Goal: Task Accomplishment & Management: Use online tool/utility

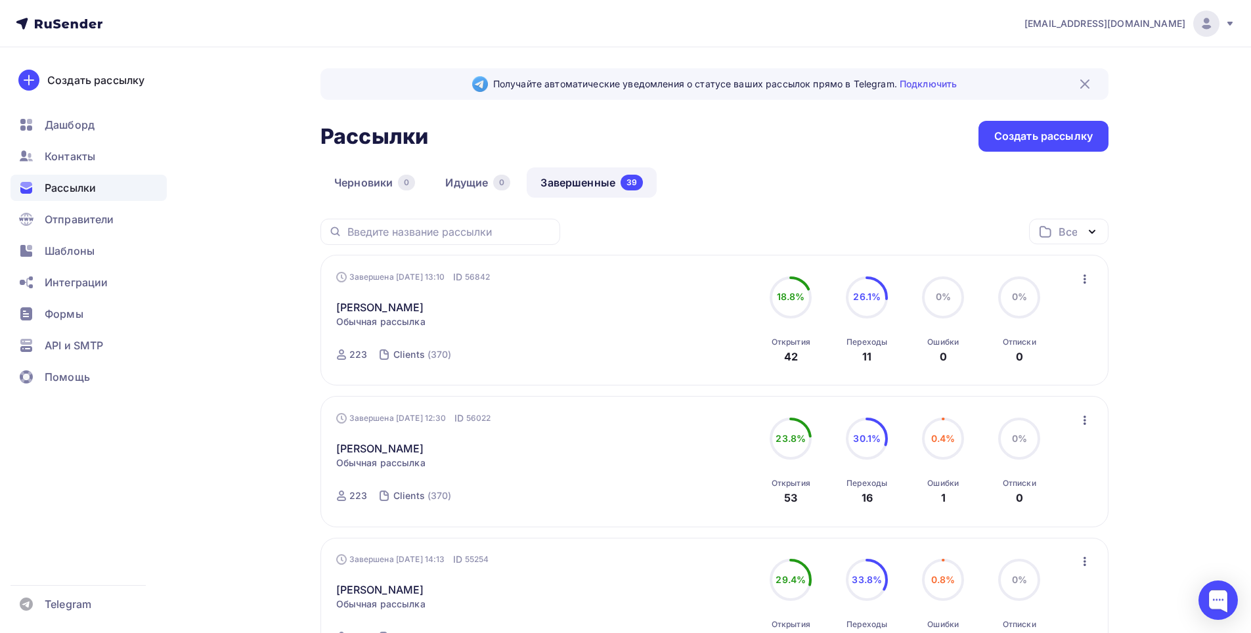
click at [1083, 283] on icon "button" at bounding box center [1085, 279] width 16 height 16
click at [1086, 279] on icon "button" at bounding box center [1085, 279] width 3 height 9
click at [1016, 363] on div "Копировать в новую" at bounding box center [1025, 366] width 135 height 16
click at [351, 173] on link "Черновики 1" at bounding box center [374, 183] width 106 height 30
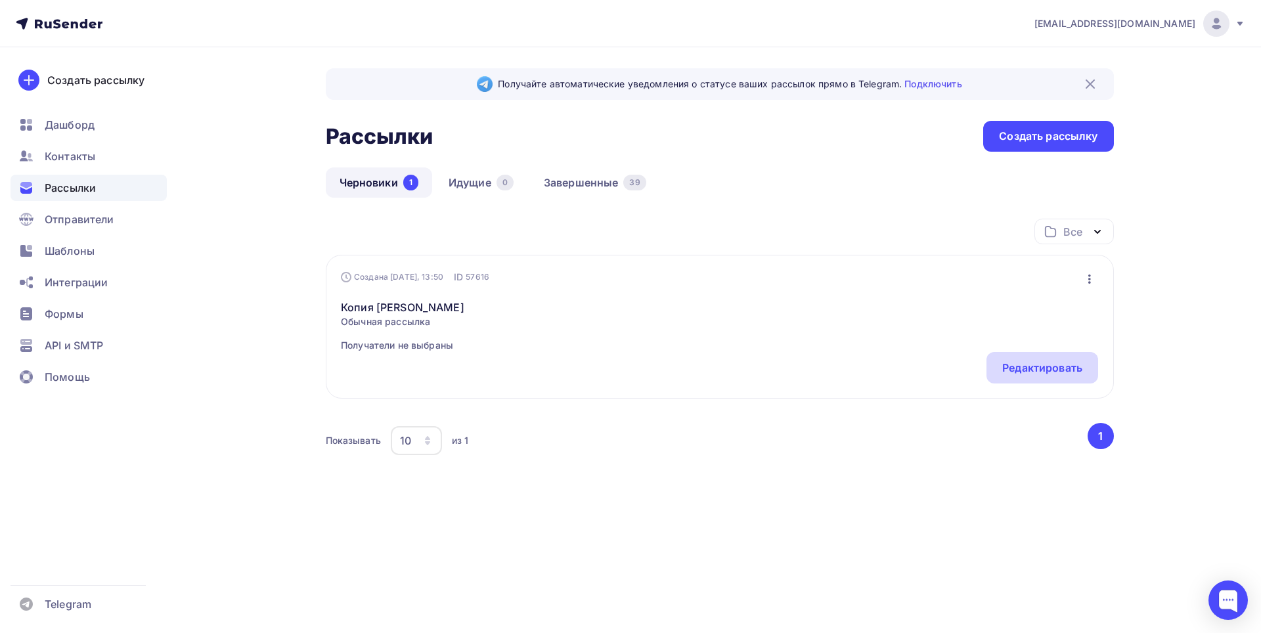
click at [1090, 365] on div "Редактировать" at bounding box center [1043, 368] width 112 height 32
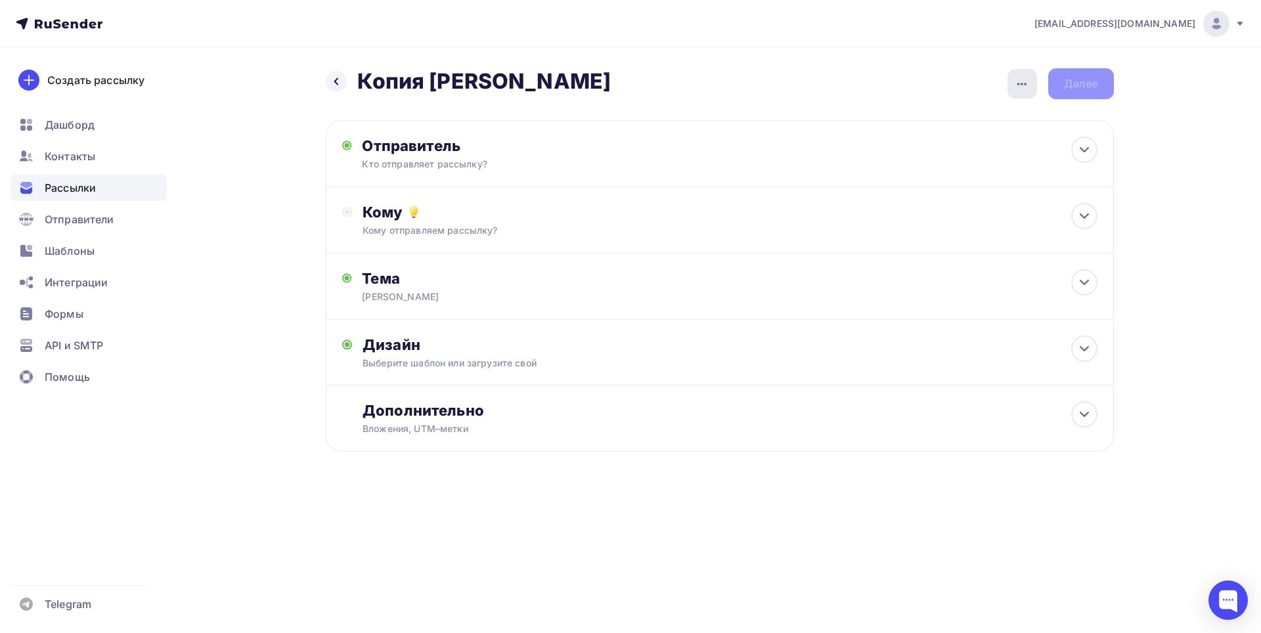
click at [1022, 78] on icon "button" at bounding box center [1022, 84] width 16 height 16
click at [945, 154] on div "Переименовать рассылку" at bounding box center [953, 151] width 163 height 16
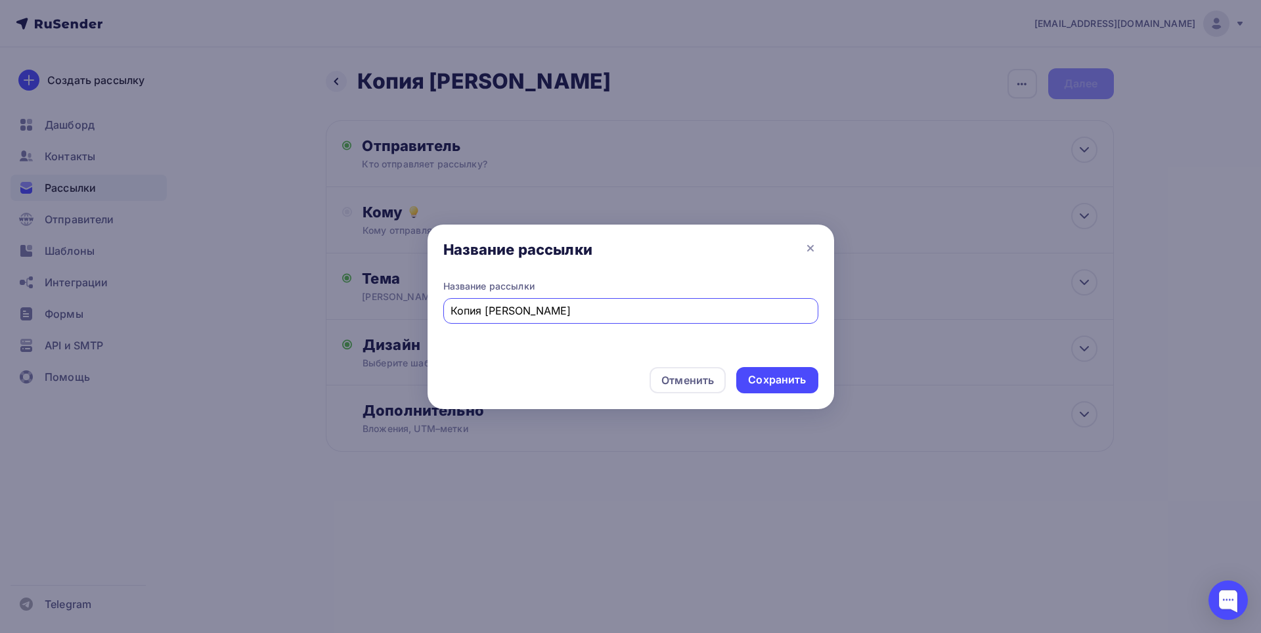
drag, startPoint x: 486, startPoint y: 308, endPoint x: 411, endPoint y: 305, distance: 75.6
click at [411, 305] on div "Название рассылки Название рассылки Копия [PERSON_NAME] Сохранить" at bounding box center [630, 316] width 1261 height 633
type input "[PERSON_NAME]"
click at [771, 377] on div "Сохранить" at bounding box center [777, 379] width 58 height 15
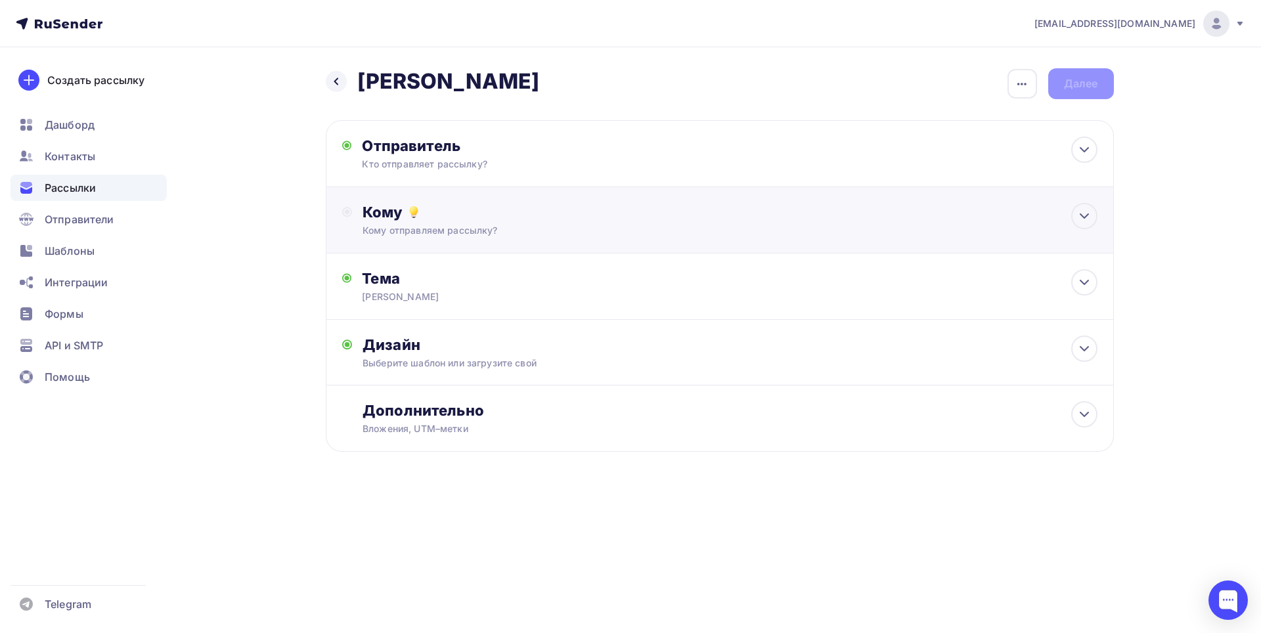
click at [1040, 208] on div "Кому" at bounding box center [730, 212] width 734 height 18
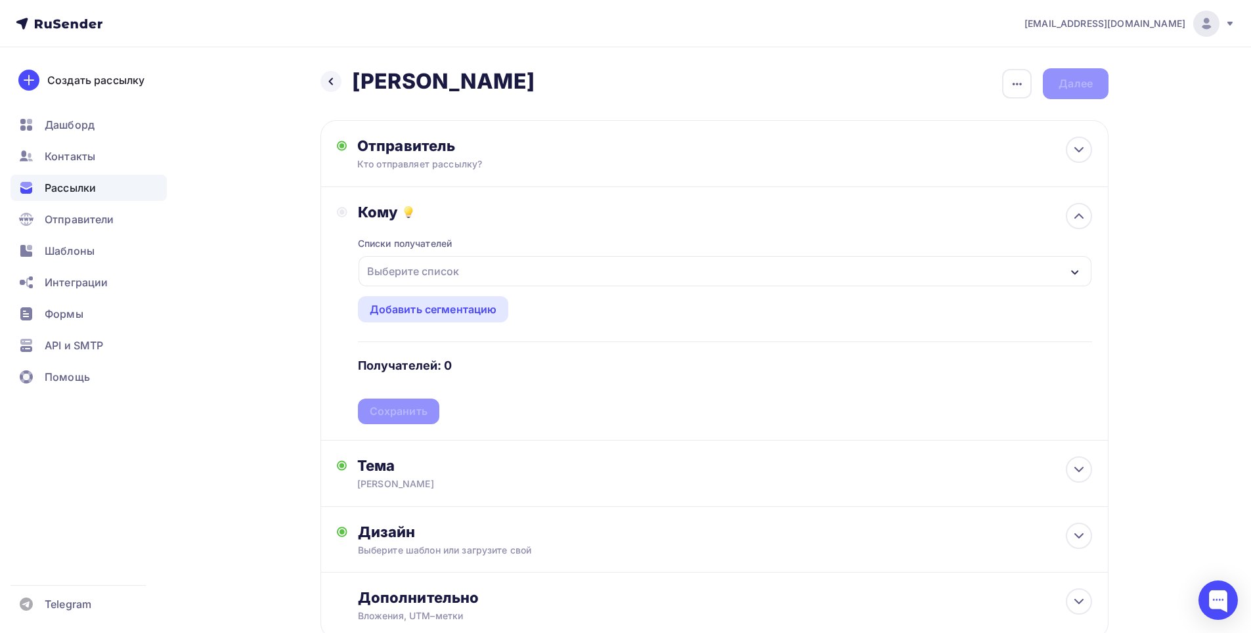
click at [397, 278] on div "Выберите список" at bounding box center [413, 271] width 102 height 24
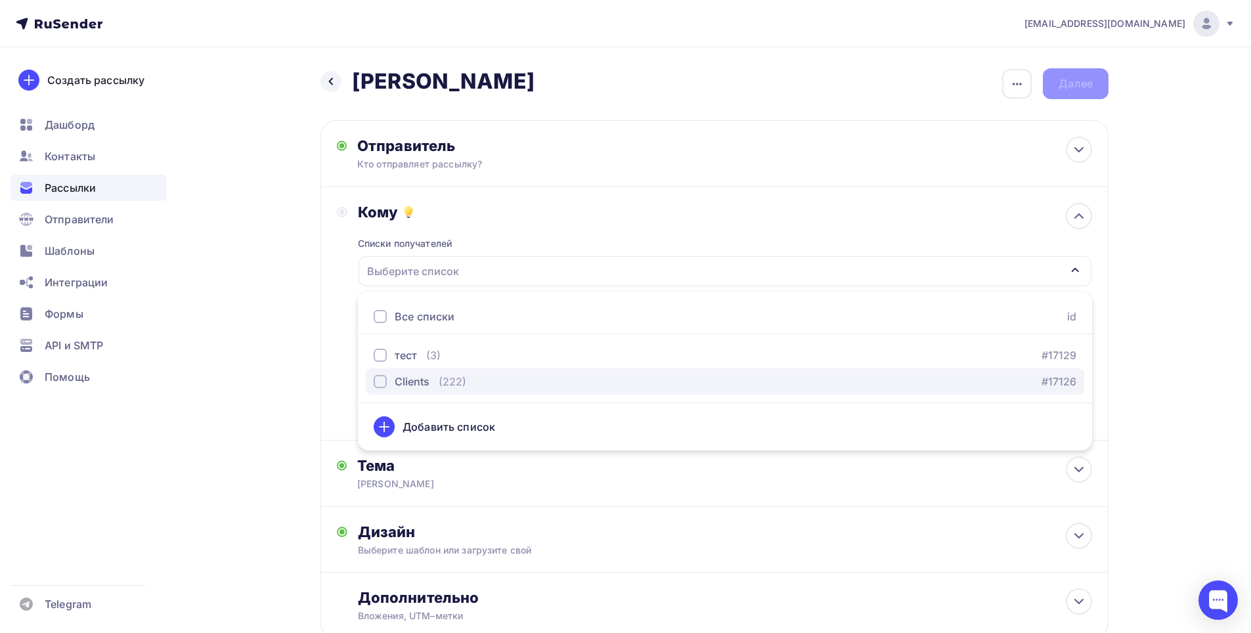
click at [388, 374] on button "Clients (222) #17126" at bounding box center [725, 382] width 719 height 26
click at [1148, 327] on div "Назад [PERSON_NAME] [PERSON_NAME] Закончить позже Переименовать рассылку Удалит…" at bounding box center [625, 385] width 1077 height 677
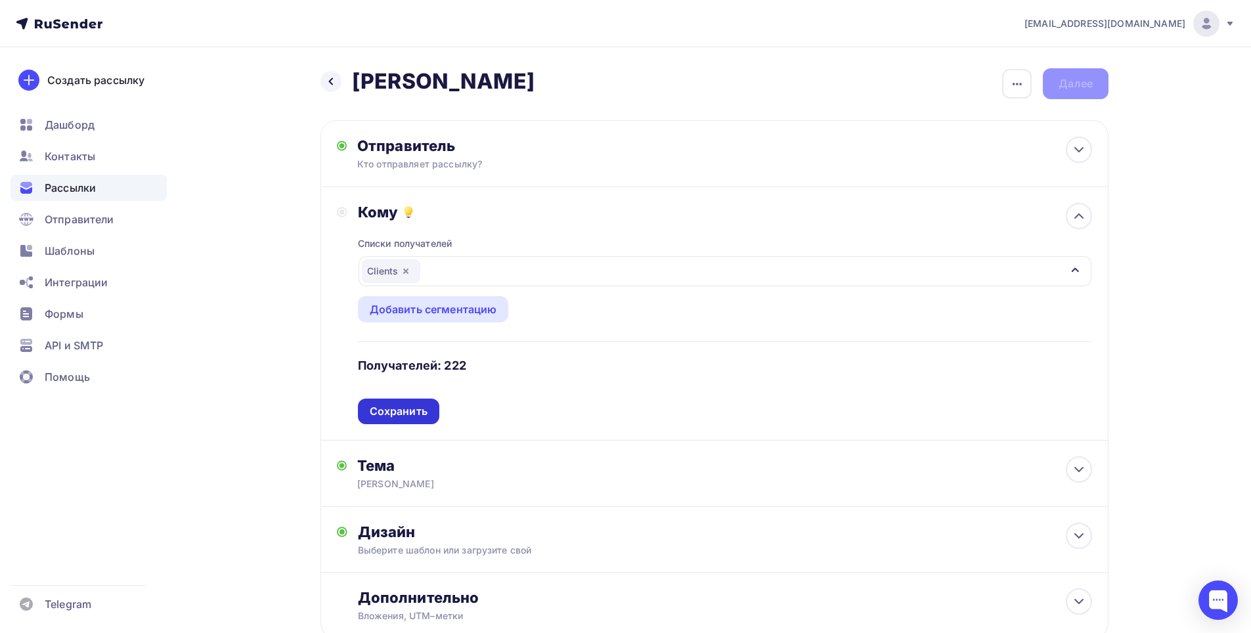
click at [389, 409] on div "Сохранить" at bounding box center [399, 411] width 58 height 15
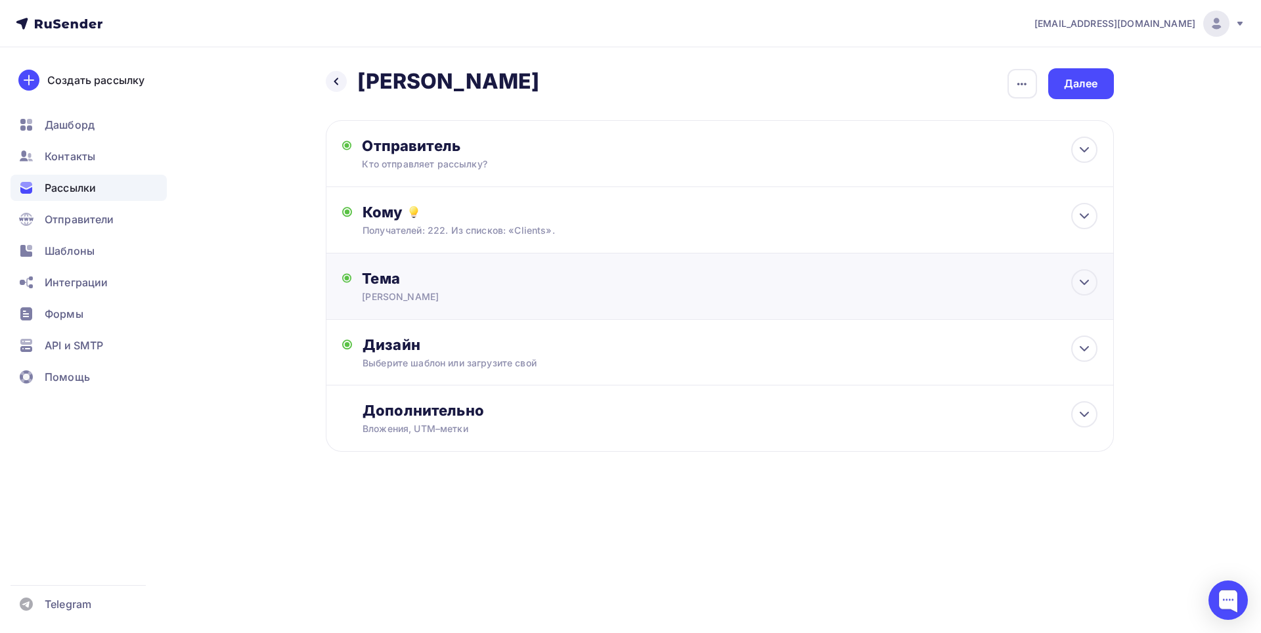
click at [436, 290] on div "Тема [PERSON_NAME] * [PERSON_NAME] использовать не более 150 символов Прехедер …" at bounding box center [491, 286] width 259 height 34
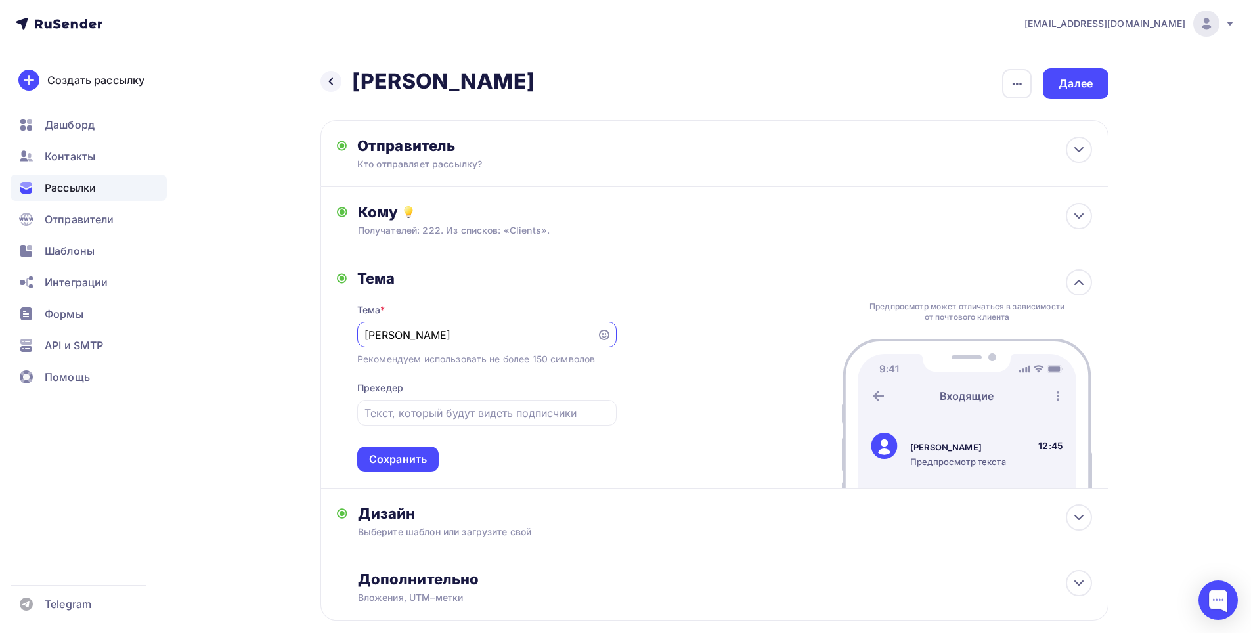
click at [1207, 352] on div "[EMAIL_ADDRESS][DOMAIN_NAME] Аккаунт Тарифы Выйти Создать рассылку [GEOGRAPHIC_…" at bounding box center [625, 353] width 1251 height 706
click at [395, 457] on div "Сохранить" at bounding box center [398, 459] width 58 height 15
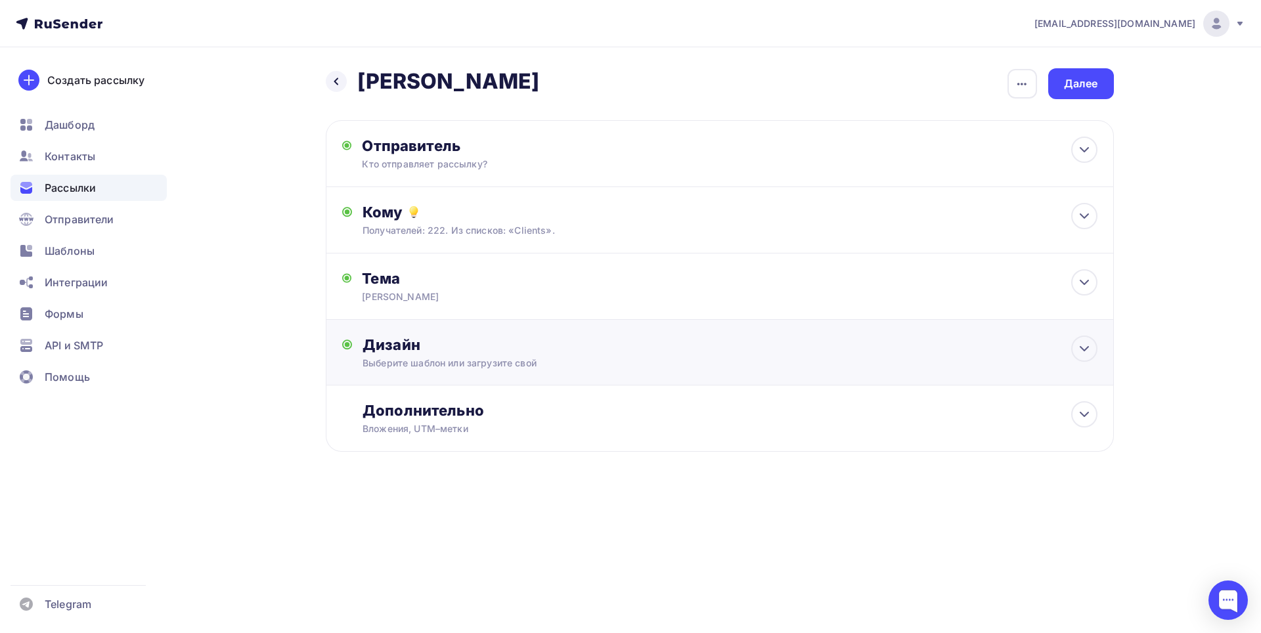
click at [626, 359] on div "Выберите шаблон или загрузите свой" at bounding box center [694, 363] width 662 height 13
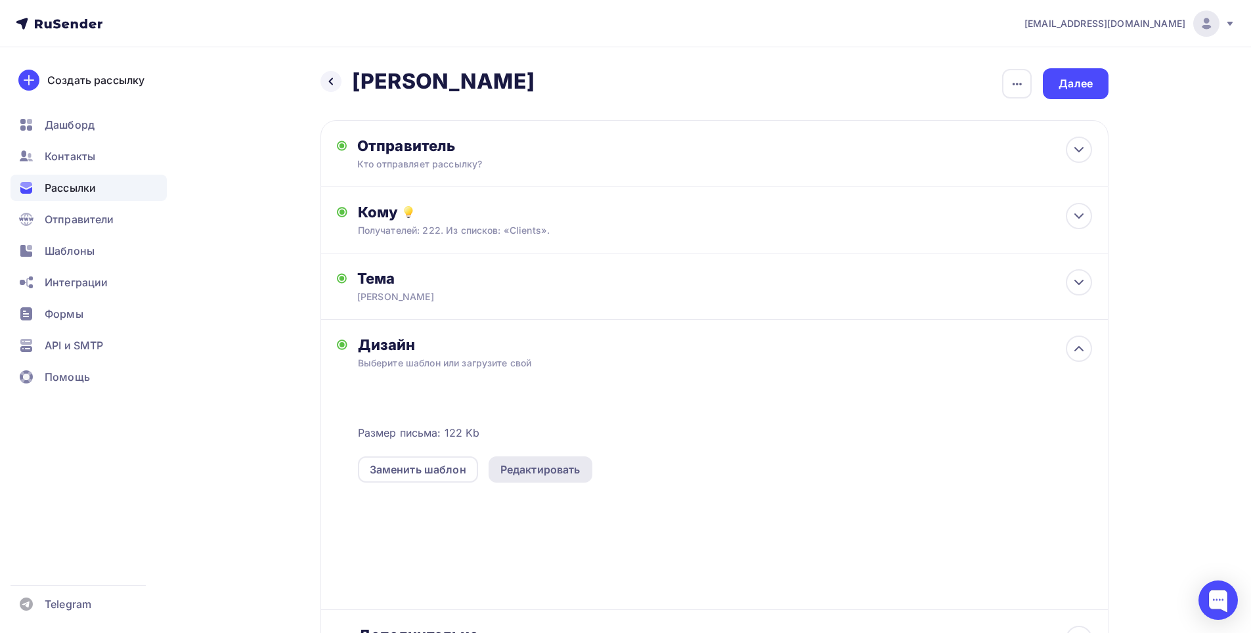
click at [539, 466] on div "Редактировать" at bounding box center [541, 470] width 80 height 16
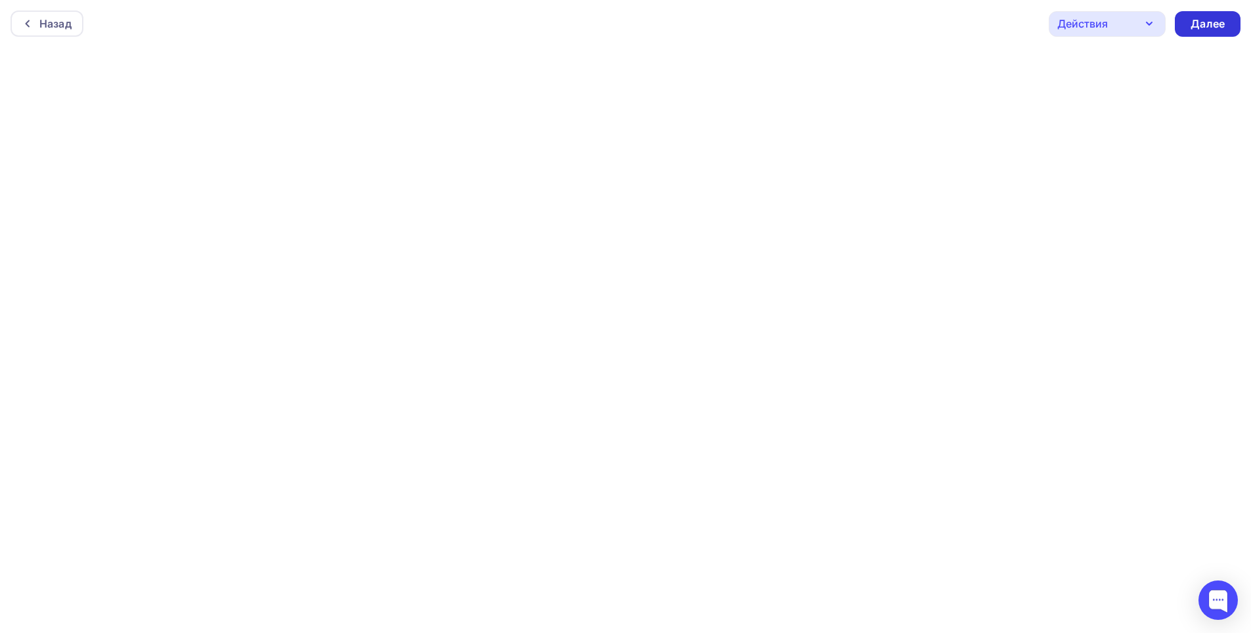
click at [1216, 29] on div "Далее" at bounding box center [1208, 23] width 34 height 15
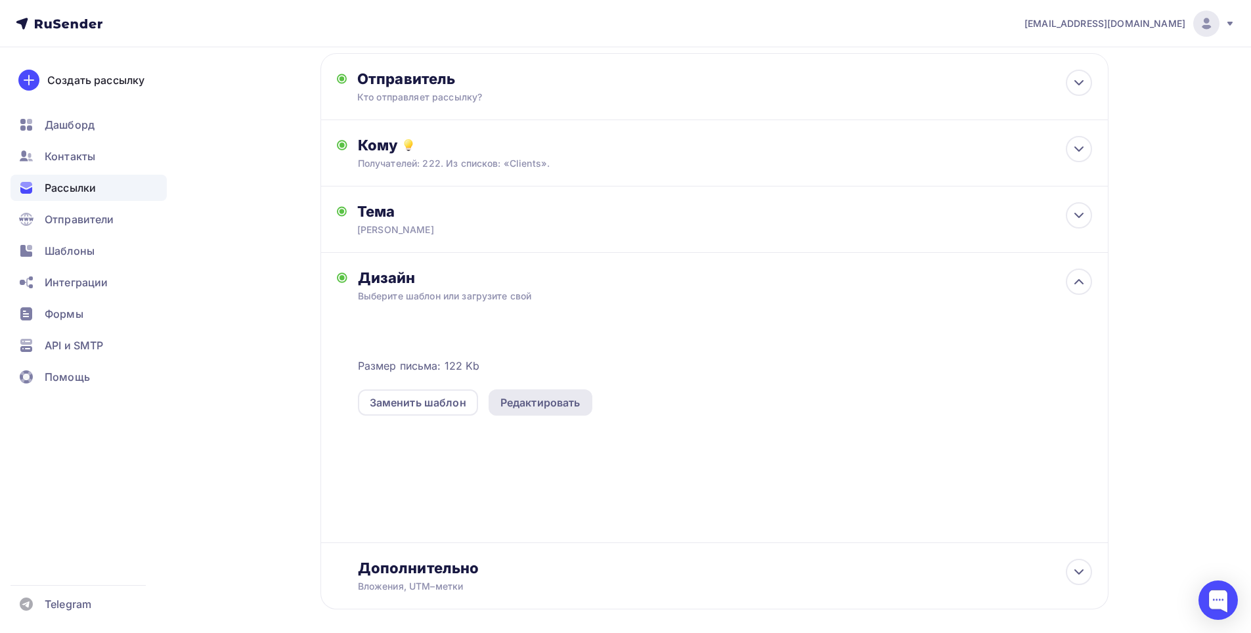
scroll to position [128, 0]
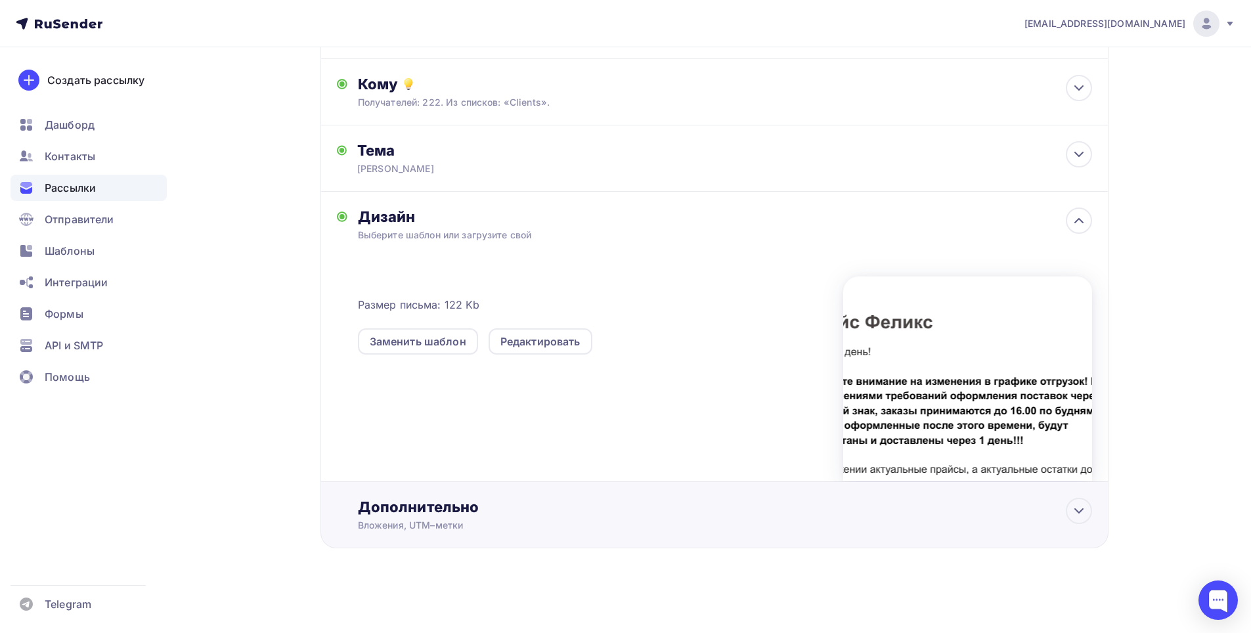
click at [1089, 522] on div "Дополнительно Вложения, [GEOGRAPHIC_DATA]–метки Вложения Бокалы и наборы 25.08.…" at bounding box center [725, 515] width 734 height 34
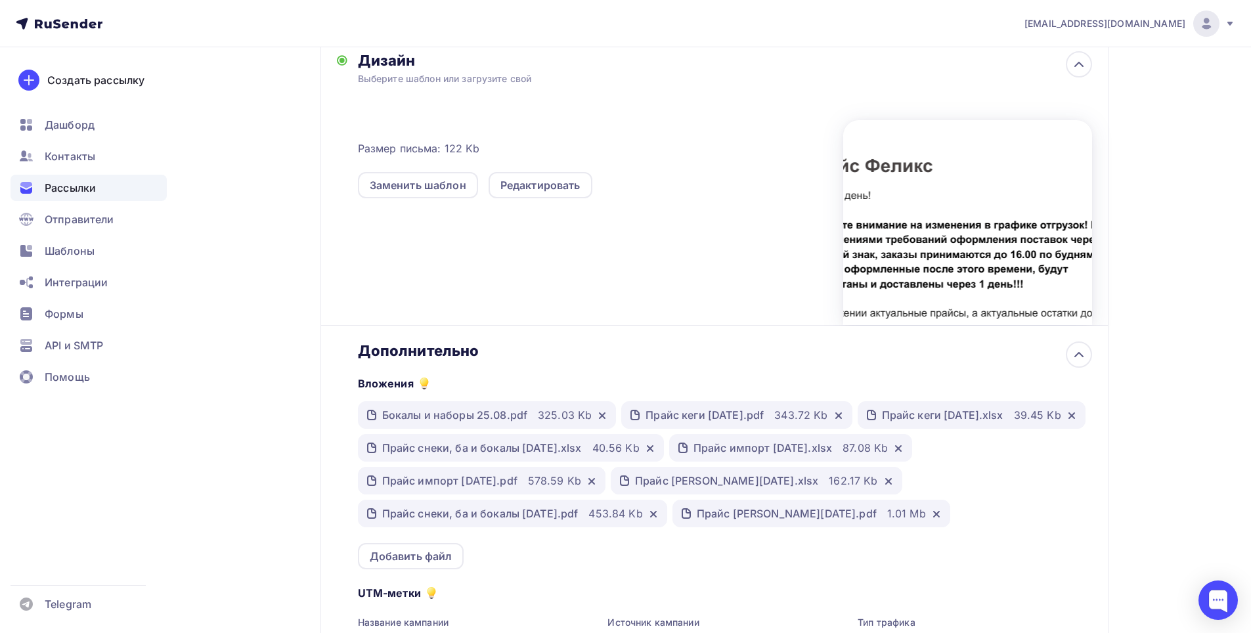
scroll to position [390, 0]
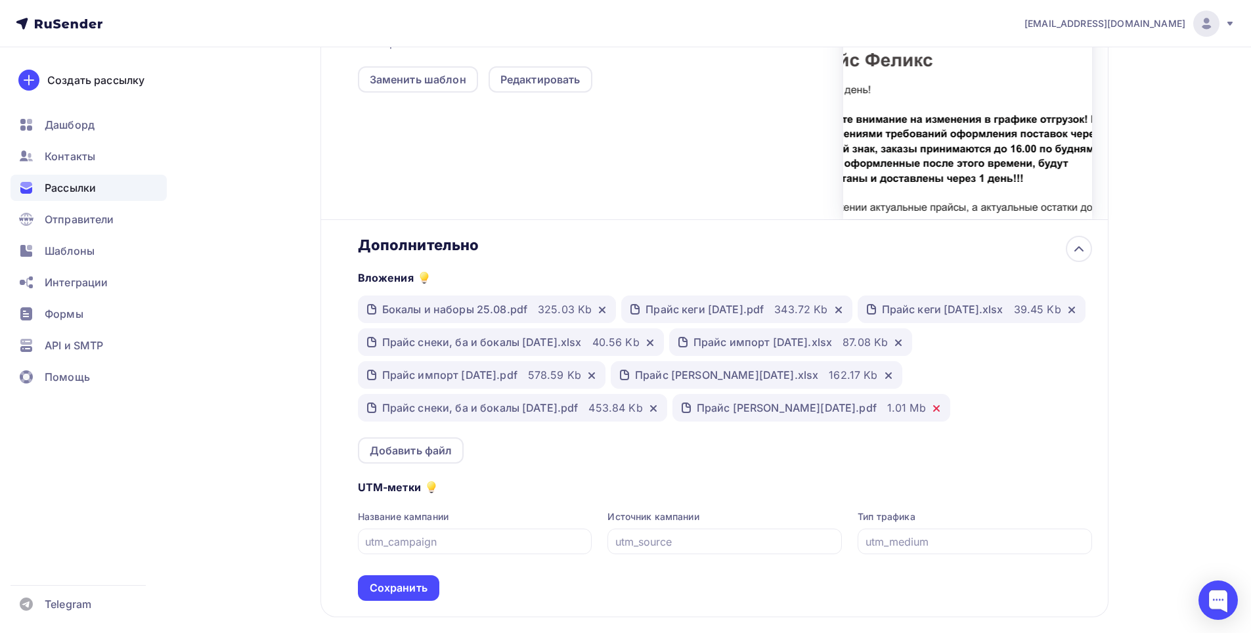
click at [932, 414] on icon at bounding box center [937, 408] width 11 height 11
click at [884, 381] on icon at bounding box center [889, 376] width 11 height 11
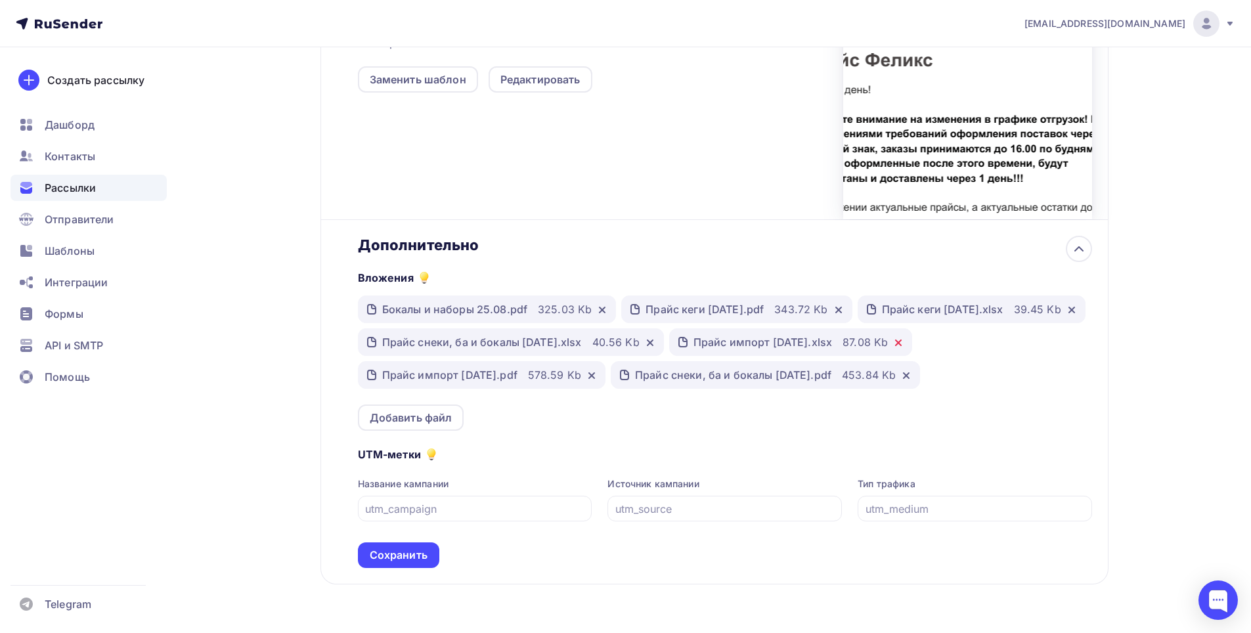
click at [893, 348] on icon at bounding box center [898, 343] width 11 height 11
click at [1070, 313] on icon at bounding box center [1072, 309] width 5 height 5
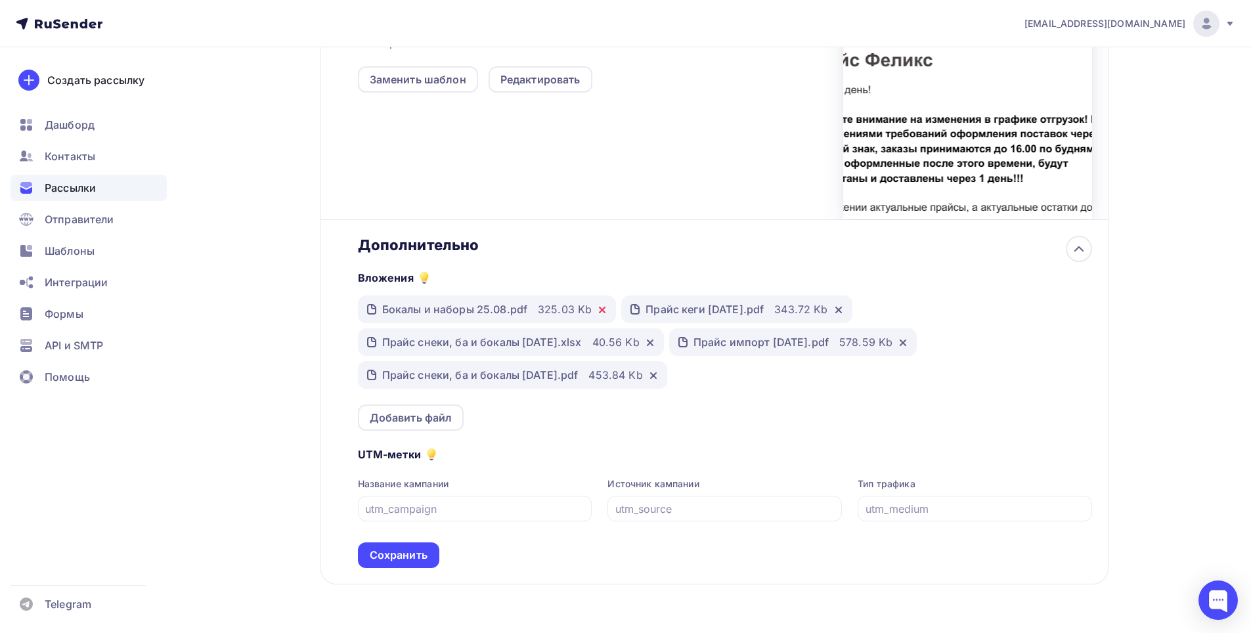
click at [597, 313] on icon at bounding box center [602, 310] width 11 height 11
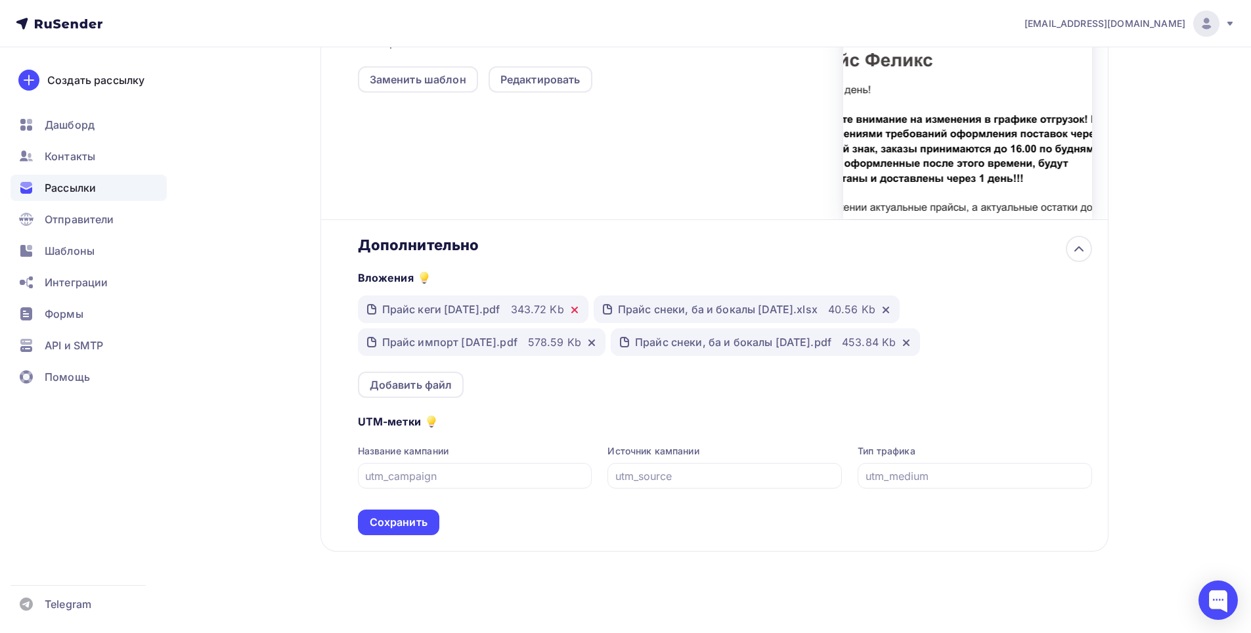
click at [580, 313] on div at bounding box center [572, 309] width 16 height 13
click at [580, 310] on icon at bounding box center [575, 310] width 11 height 11
click at [656, 309] on icon at bounding box center [650, 310] width 11 height 11
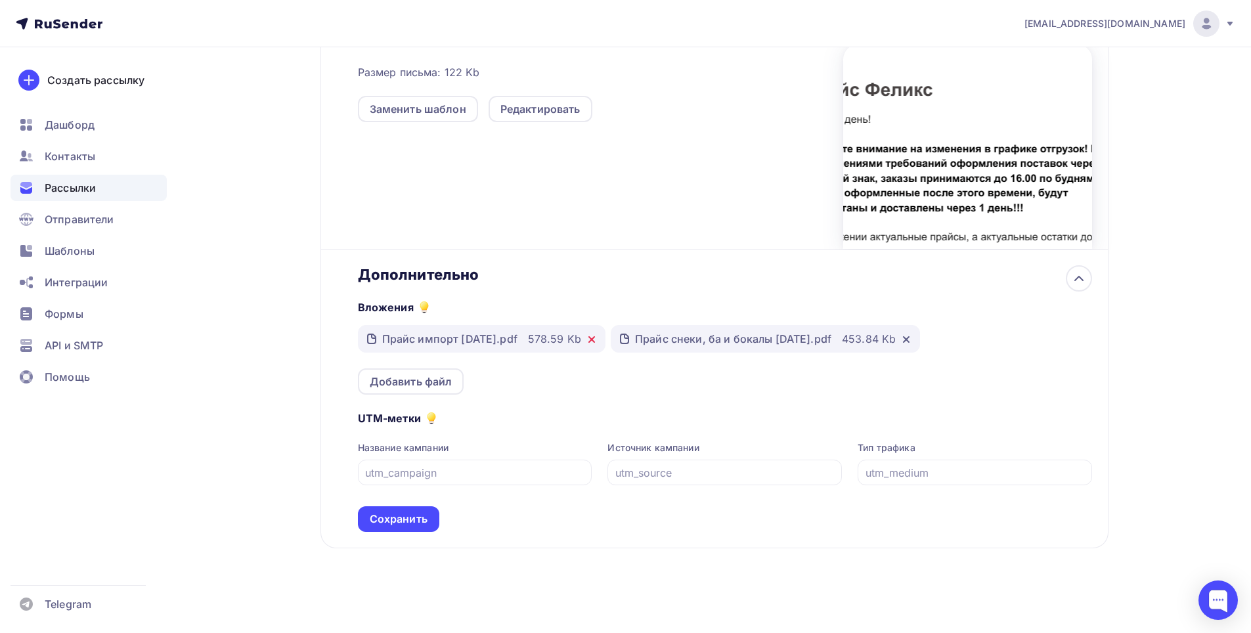
click at [595, 342] on icon at bounding box center [591, 339] width 5 height 5
click at [656, 342] on icon at bounding box center [653, 339] width 5 height 5
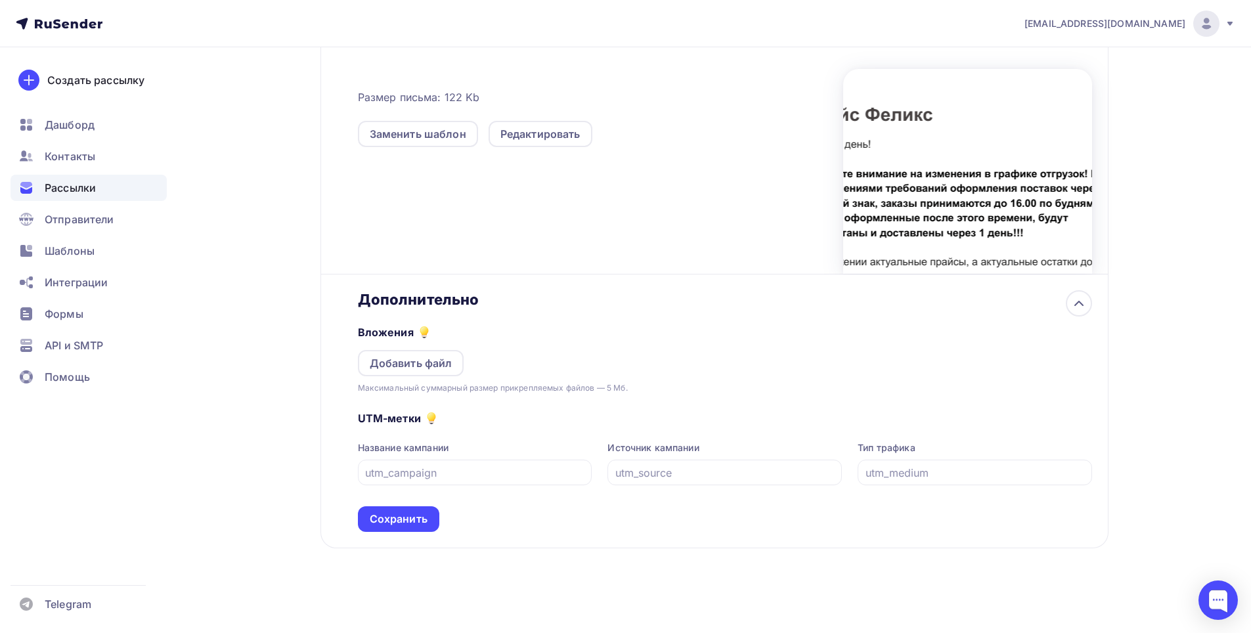
scroll to position [336, 0]
click at [435, 362] on div "Добавить файл" at bounding box center [411, 363] width 83 height 16
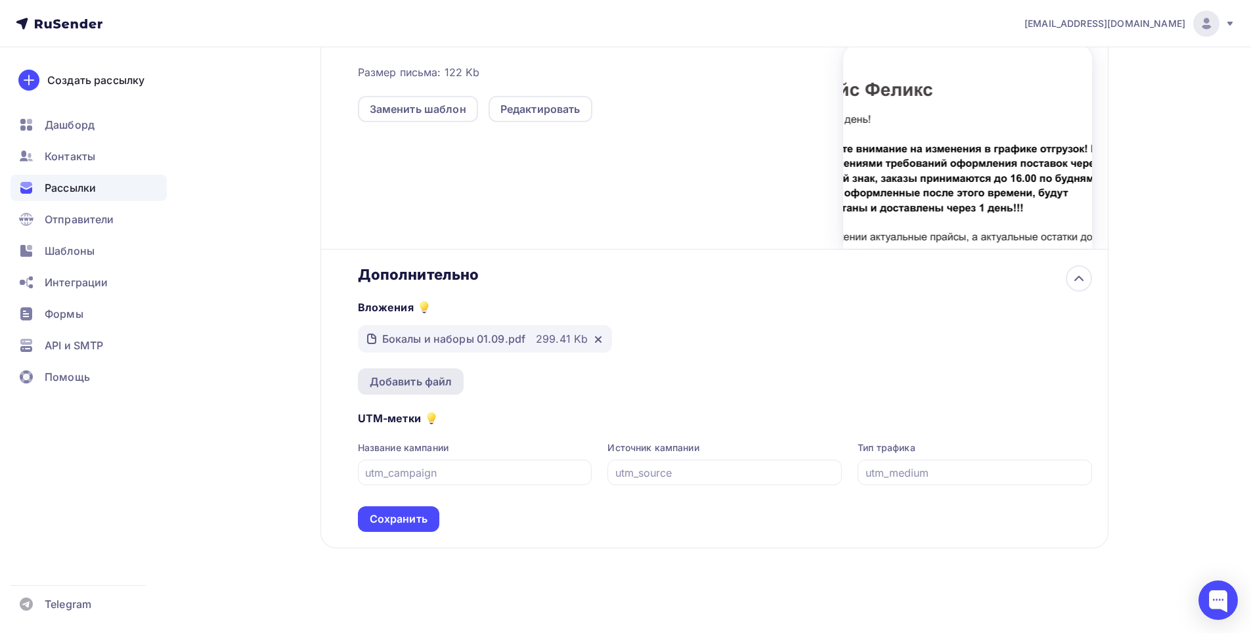
click at [437, 371] on div "Добавить файл" at bounding box center [411, 382] width 106 height 26
click at [430, 382] on div "Добавить файл" at bounding box center [411, 382] width 83 height 16
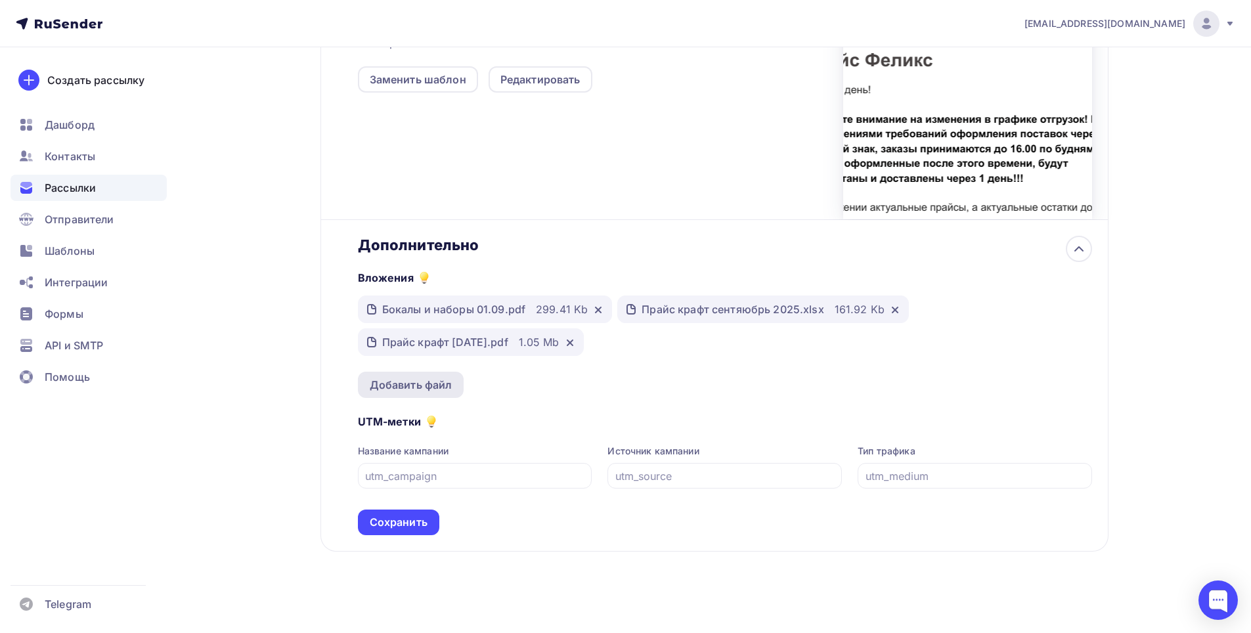
click at [410, 383] on div "Добавить файл" at bounding box center [411, 385] width 83 height 16
click at [440, 376] on div "Добавить файл" at bounding box center [411, 385] width 106 height 26
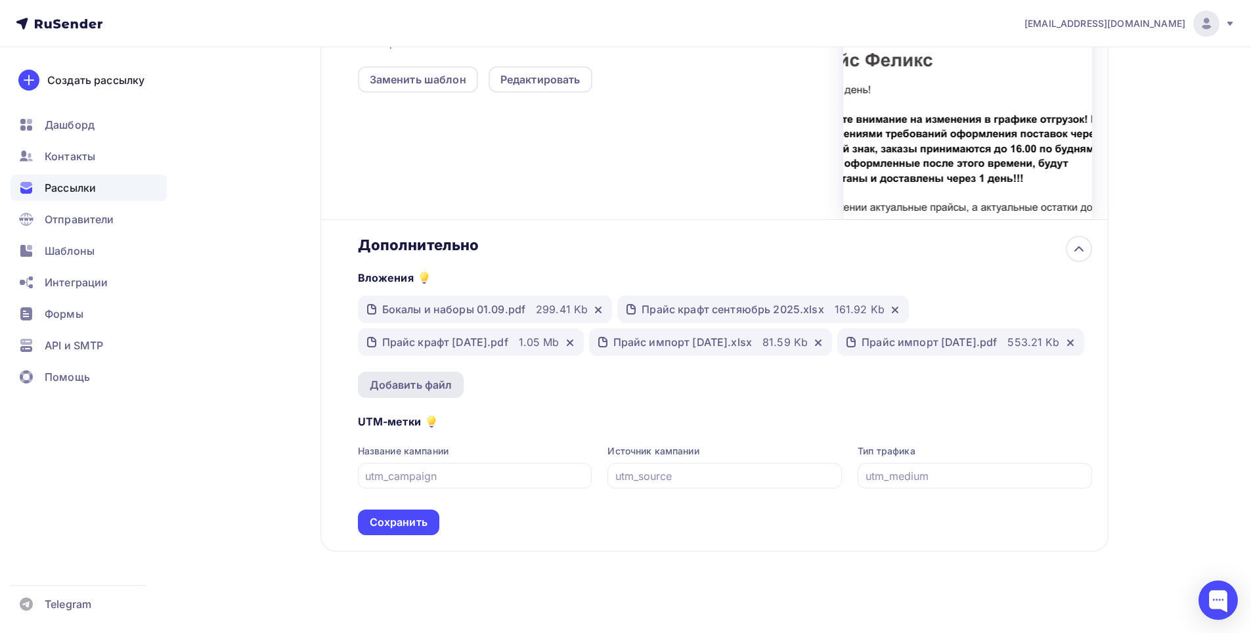
click at [414, 393] on div "Добавить файл" at bounding box center [411, 385] width 83 height 16
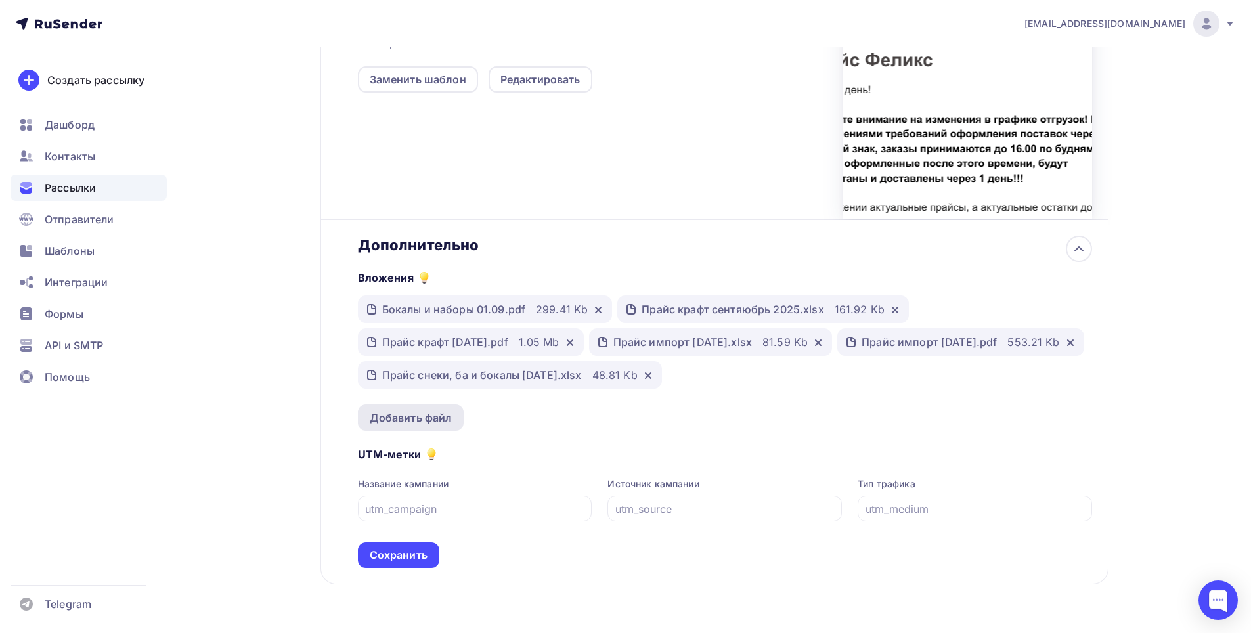
click at [429, 417] on div "Добавить файл" at bounding box center [411, 418] width 83 height 16
click at [442, 426] on div "Добавить файл" at bounding box center [411, 418] width 83 height 16
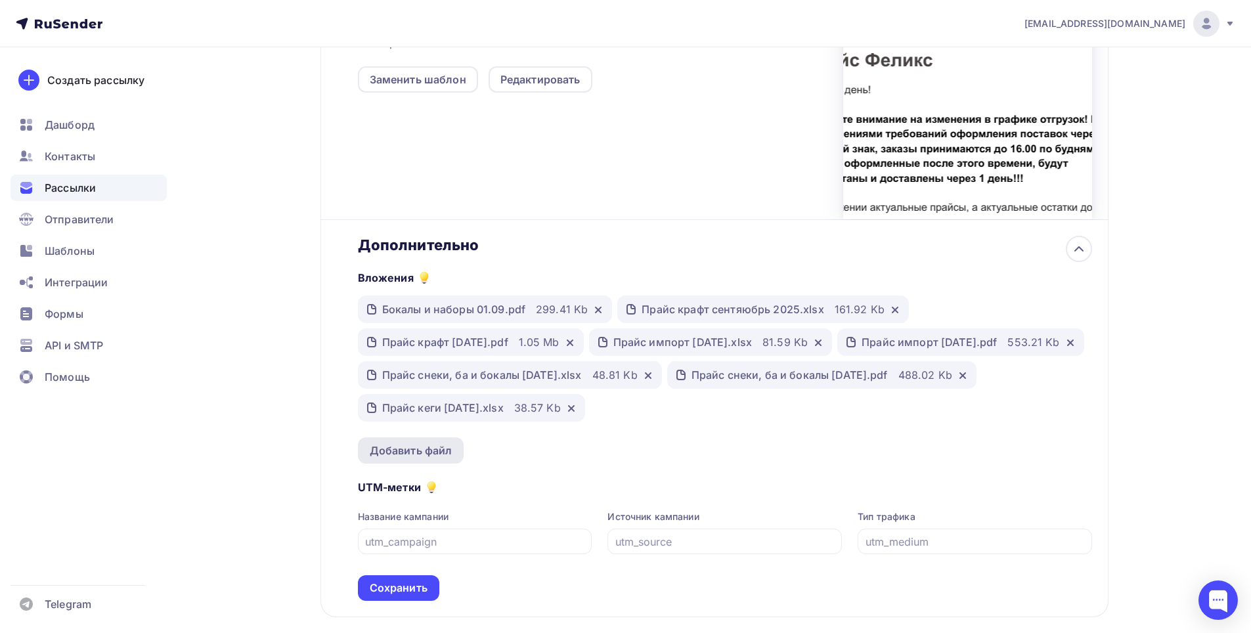
click at [426, 448] on div "Добавить файл" at bounding box center [411, 451] width 83 height 16
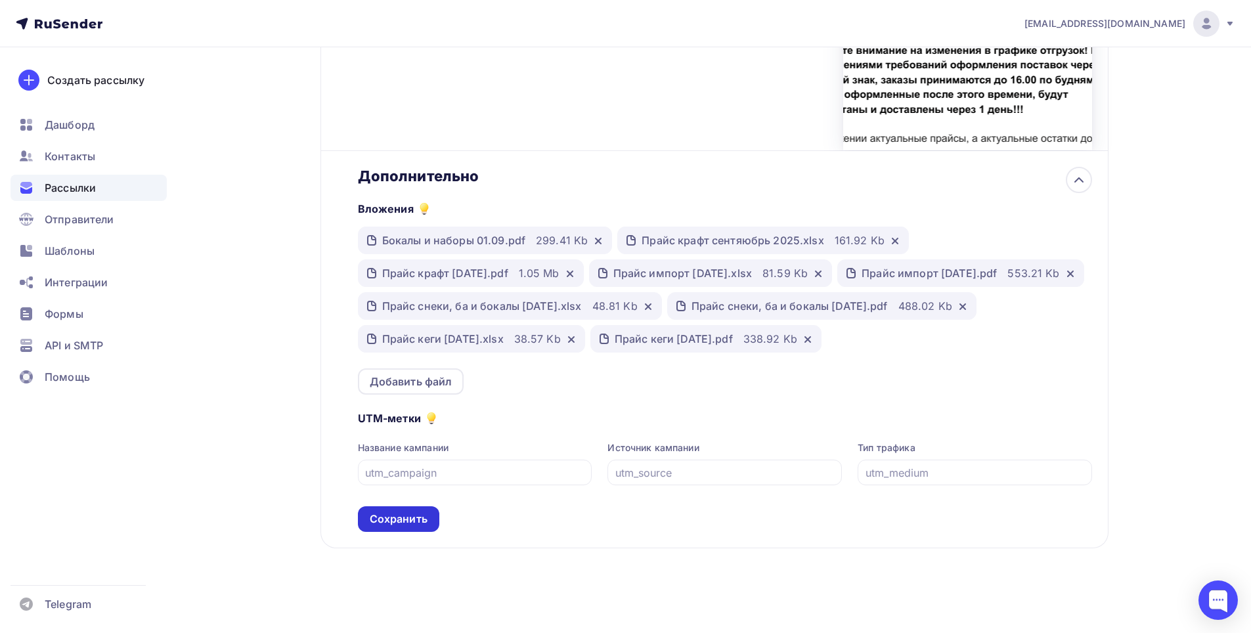
click at [412, 529] on div "Сохранить" at bounding box center [398, 520] width 81 height 26
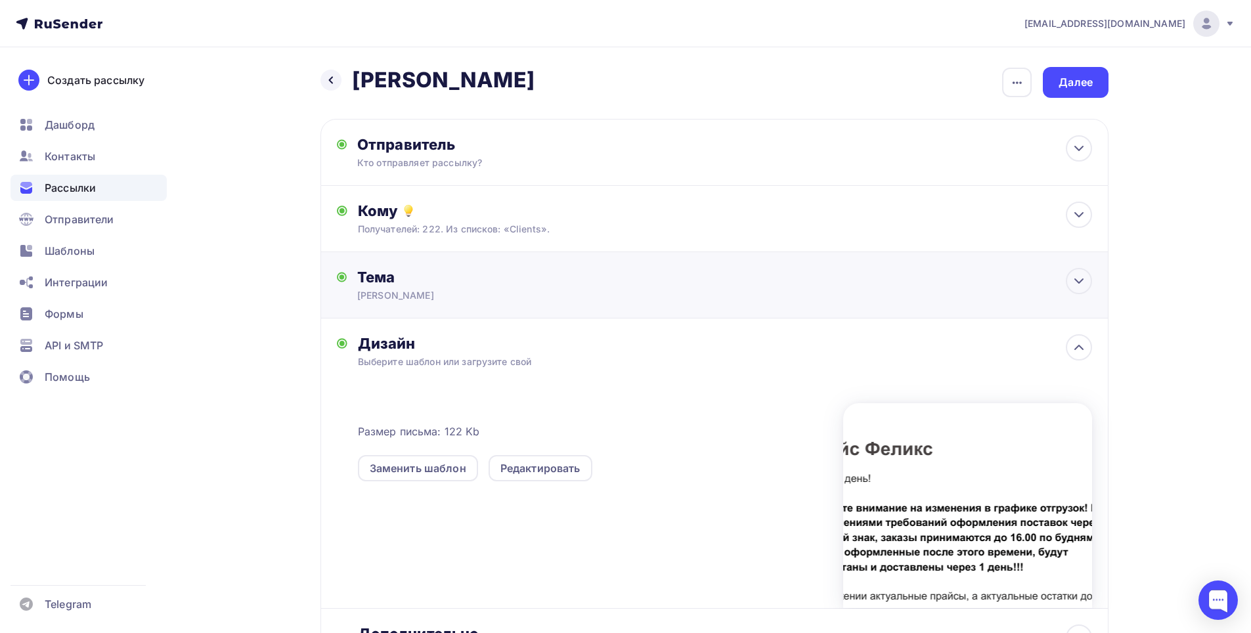
scroll to position [0, 0]
click at [1086, 90] on div "Далее" at bounding box center [1076, 83] width 34 height 15
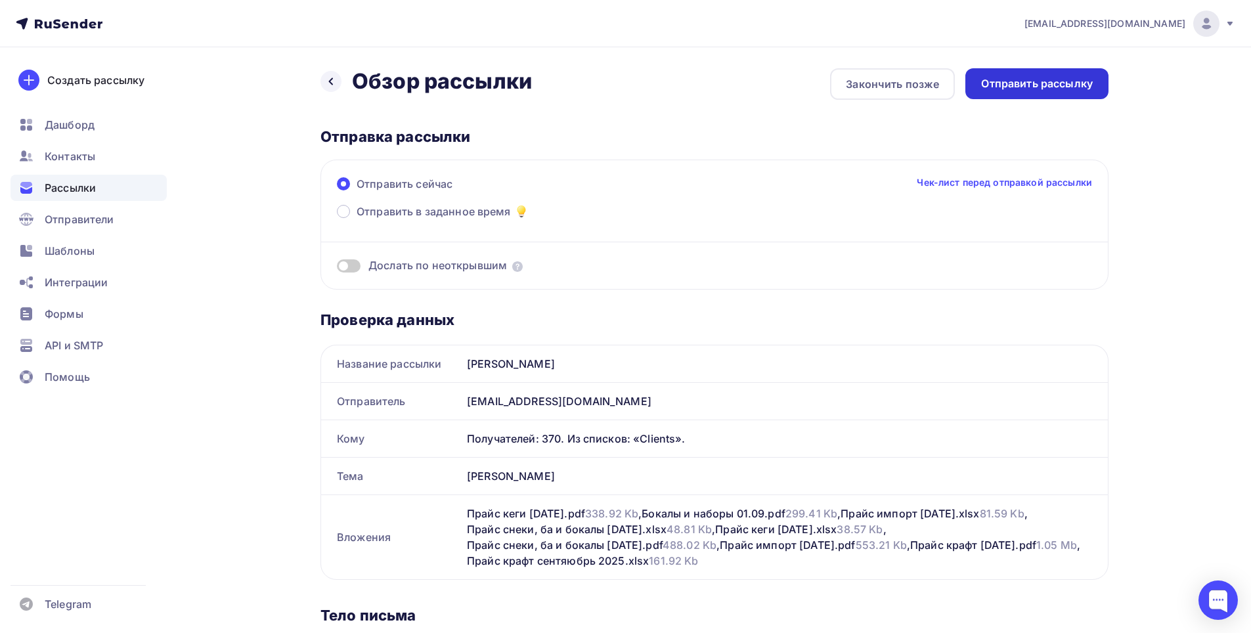
click at [1047, 90] on div "Отправить рассылку" at bounding box center [1037, 83] width 112 height 15
